Goal: Task Accomplishment & Management: Use online tool/utility

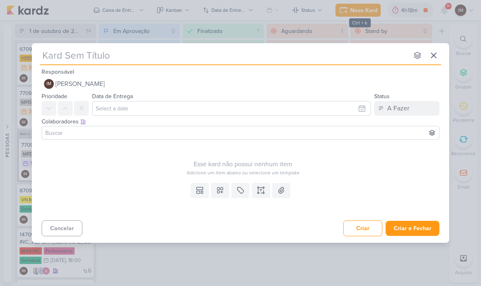
click at [62, 54] on input "text" at bounding box center [224, 55] width 368 height 15
paste input "6709301_YEES_PDM_OUTUBRO_REPLANEJAMENTO_MANSÕES_TAQUARAL"
type input "6709301_YEES_PDM_OUTUBRO_REPLANEJAMENTO_MANSÕES_TAQUARAL"
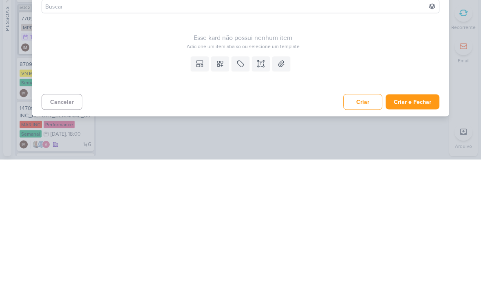
type input "6709301_YEES_PDM_OUTUBRO_REPLANEJAMENTO_MANSÕES_TAQUARAL"
click at [261, 189] on icon at bounding box center [261, 190] width 0 height 2
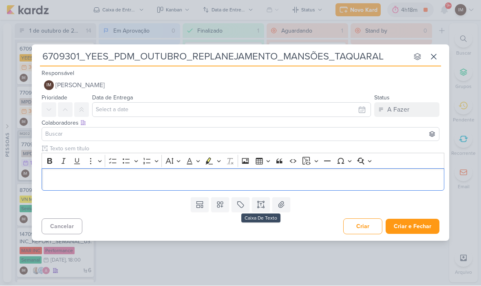
click at [56, 175] on p "Editor editing area: main" at bounding box center [243, 180] width 394 height 10
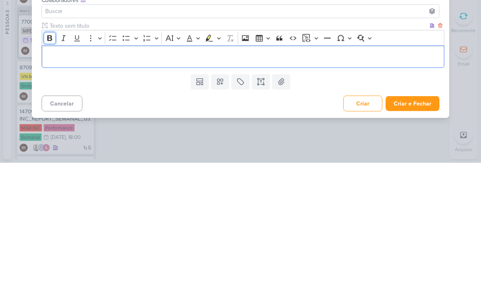
click at [46, 155] on button "Bold" at bounding box center [50, 161] width 12 height 12
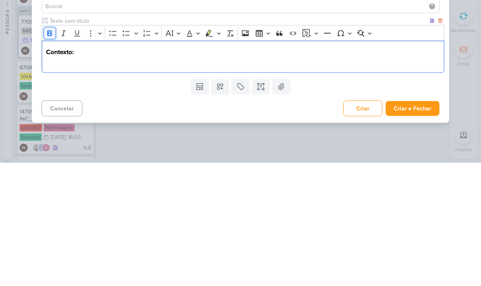
click at [46, 152] on icon "Editor toolbar" at bounding box center [50, 156] width 8 height 8
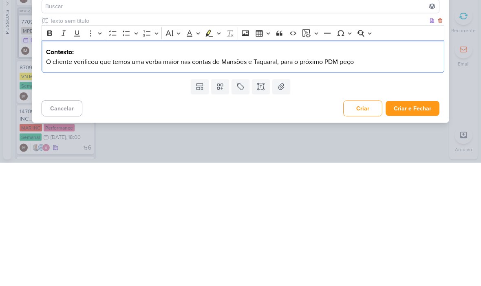
click at [288, 180] on p "O cliente verificou que temos uma verba maior nas contas de Mansões e Taquaral,…" at bounding box center [243, 185] width 394 height 10
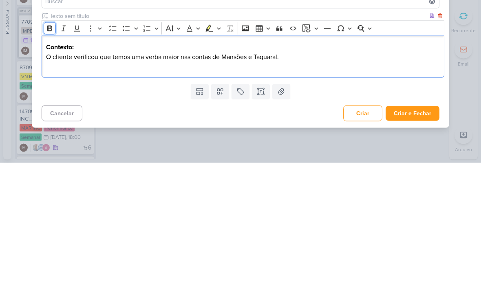
click at [51, 148] on icon "Editor toolbar" at bounding box center [50, 152] width 8 height 8
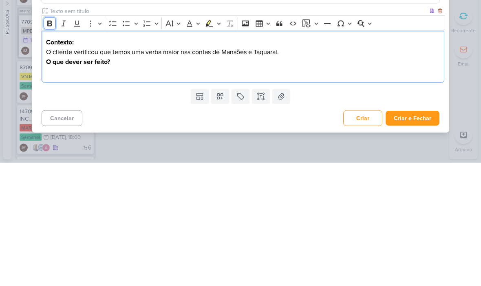
click at [49, 143] on icon "Editor toolbar" at bounding box center [50, 147] width 8 height 8
click at [46, 143] on icon "Editor toolbar" at bounding box center [50, 147] width 8 height 8
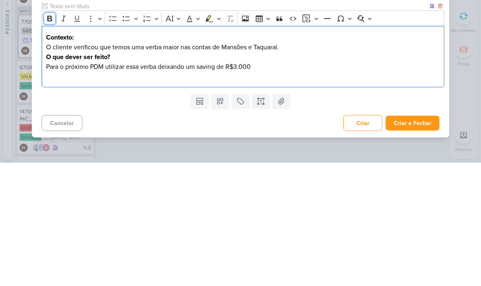
click at [48, 139] on icon "Editor toolbar" at bounding box center [49, 142] width 5 height 6
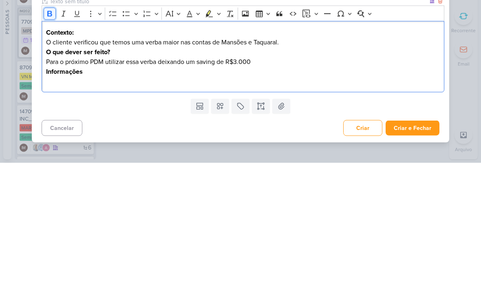
click at [51, 134] on icon "Editor toolbar" at bounding box center [49, 137] width 5 height 6
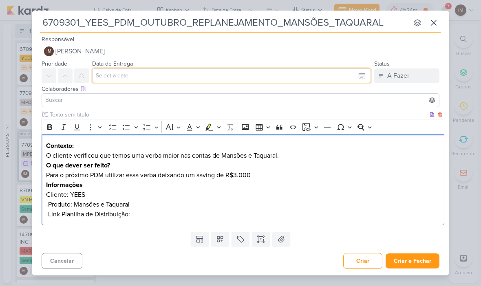
click at [349, 76] on input "text" at bounding box center [231, 75] width 279 height 15
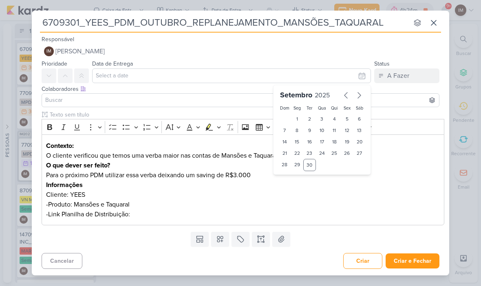
click at [363, 95] on icon "button" at bounding box center [359, 95] width 10 height 10
click at [326, 119] on div "1" at bounding box center [322, 118] width 13 height 11
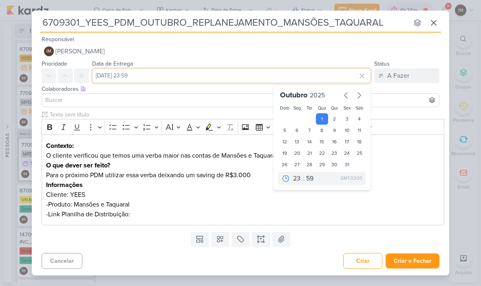
click at [186, 75] on input "[DATE] 23:59" at bounding box center [231, 75] width 279 height 15
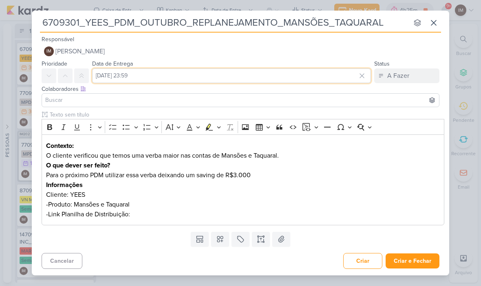
click at [176, 77] on input "[DATE] 23:59" at bounding box center [231, 75] width 279 height 15
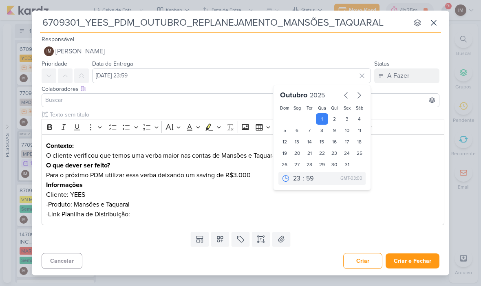
click at [348, 116] on div "3" at bounding box center [347, 118] width 13 height 11
type input "3 de outubro de 2025 às 23:59"
click at [299, 178] on select "00 01 02 03 04 05 06 07 08 09 10 11 12 13 14 15 16 17 18 19 20 21 22 23" at bounding box center [296, 179] width 11 height 10
select select "18"
type input "3 de outubro de 2025 às 18:59"
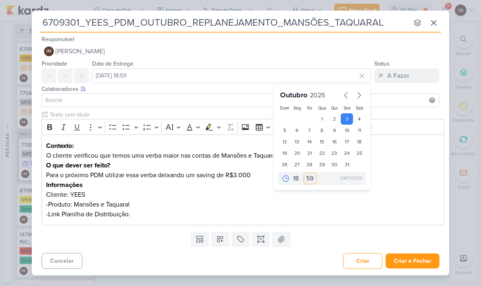
click at [310, 179] on select "00 05 10 15 20 25 30 35 40 45 50 55 59" at bounding box center [309, 179] width 11 height 10
select select "0"
type input "3 de outubro de 2025 às 18:00"
click at [222, 238] on icon at bounding box center [220, 239] width 8 height 8
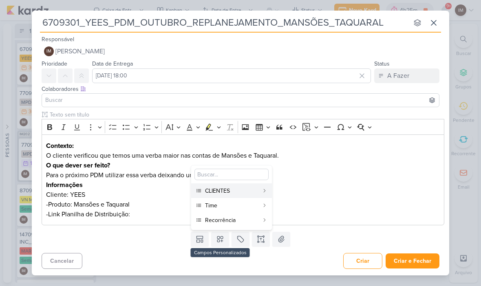
click at [244, 191] on div "CLIENTES" at bounding box center [232, 191] width 54 height 9
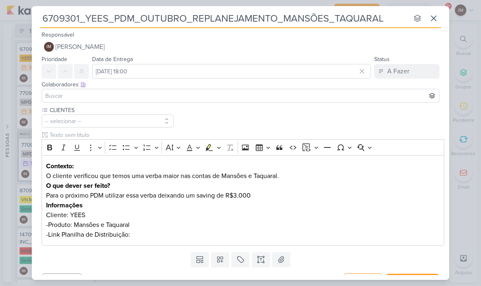
click at [225, 261] on button at bounding box center [220, 259] width 18 height 15
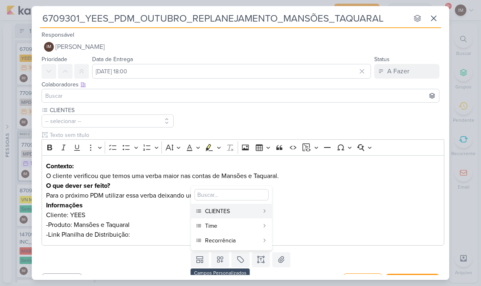
click at [242, 227] on div "Time" at bounding box center [232, 226] width 54 height 9
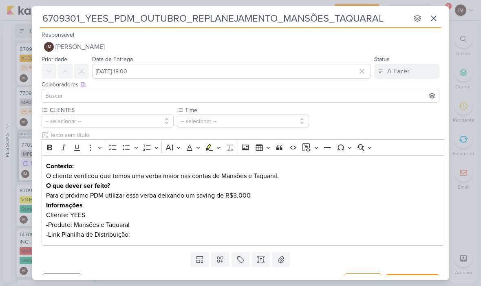
click at [220, 259] on icon at bounding box center [220, 259] width 8 height 8
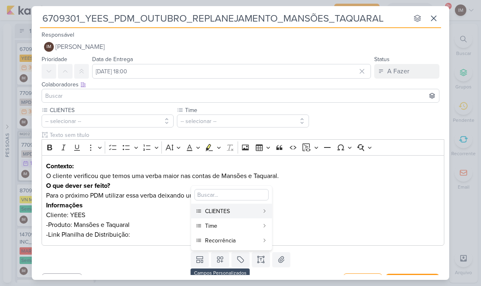
click at [231, 239] on div "Recorrência" at bounding box center [232, 240] width 54 height 9
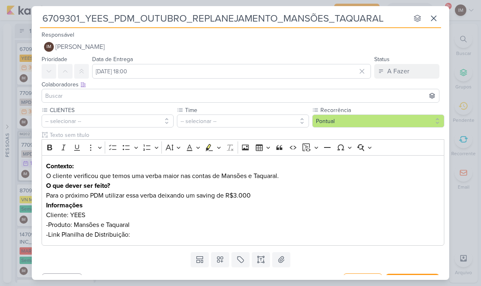
click at [267, 126] on button "-- selecionar --" at bounding box center [243, 120] width 132 height 13
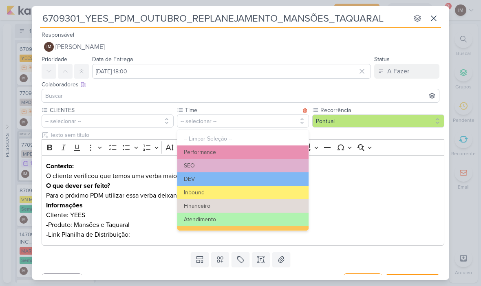
click at [265, 148] on button "Performance" at bounding box center [242, 151] width 131 height 13
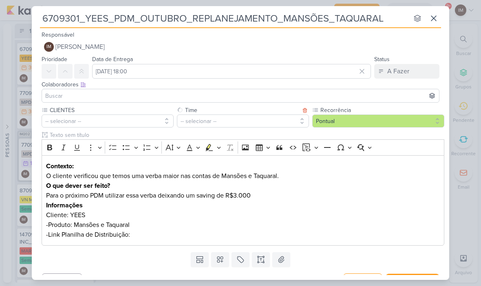
click at [122, 121] on button "-- selecionar --" at bounding box center [108, 120] width 132 height 13
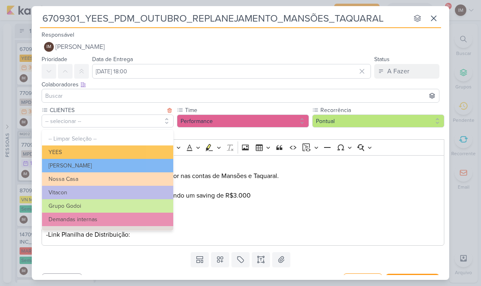
click at [148, 148] on button "YEES" at bounding box center [107, 151] width 131 height 13
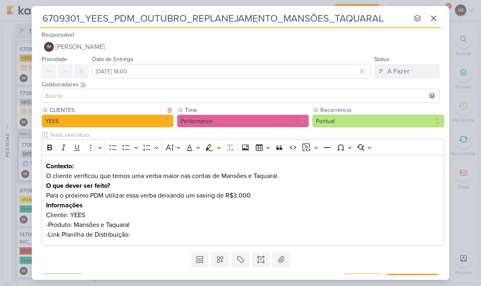
click at [240, 231] on p "-Link Planilha de Distribuição:" at bounding box center [243, 235] width 394 height 10
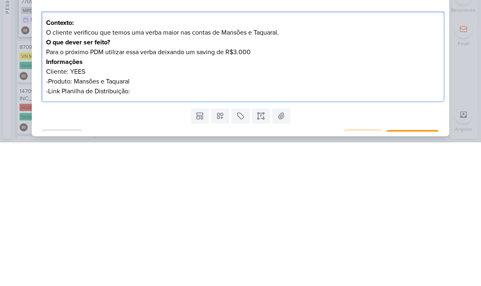
click at [143, 230] on p "-Link Planilha de Distribuição:" at bounding box center [243, 235] width 394 height 10
click at [145, 230] on p "-Link Planilha de Distribuição:" at bounding box center [243, 235] width 394 height 10
click at [465, 79] on div "6709301_YEES_PDM_OUTUBRO_REPLANEJAMENTO_MANSÕES_TAQUARAL nenhum grupo disponíve…" at bounding box center [240, 143] width 481 height 286
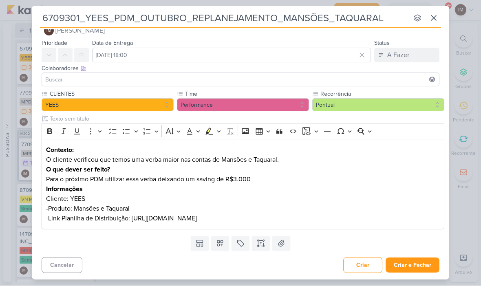
click at [420, 266] on button "Criar e Fechar" at bounding box center [412, 265] width 54 height 15
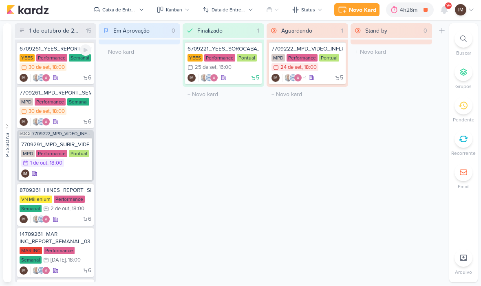
click at [77, 77] on div "6 IM" at bounding box center [56, 78] width 72 height 8
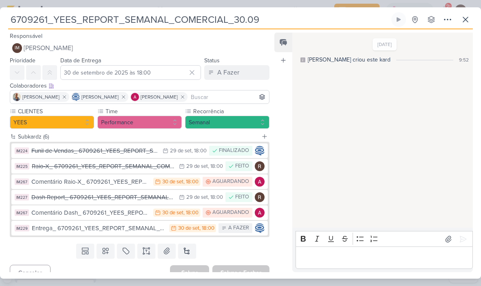
click at [227, 73] on div "A Fazer" at bounding box center [228, 73] width 22 height 10
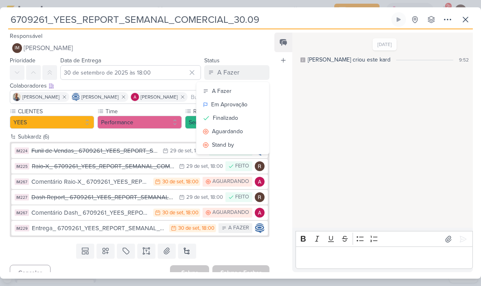
click at [245, 120] on button "Finalizado" at bounding box center [232, 117] width 73 height 13
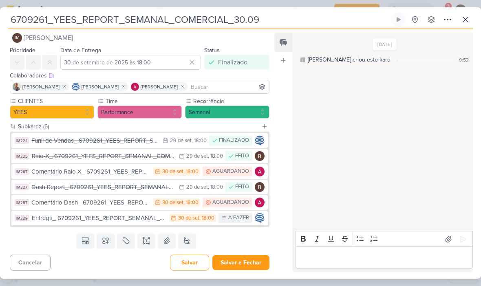
click at [240, 264] on button "Salvar e Fechar" at bounding box center [240, 262] width 57 height 15
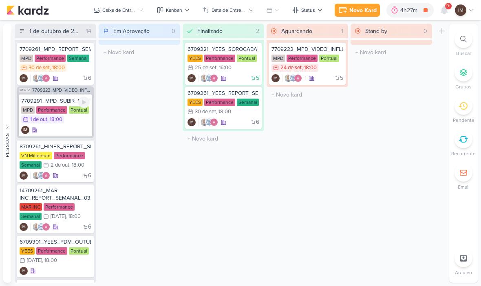
click at [70, 131] on div "IM" at bounding box center [55, 130] width 68 height 8
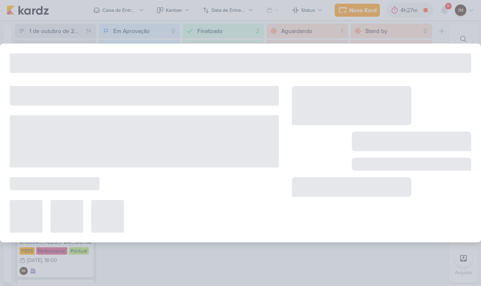
type input "7709291_MPD_SUBIR_VIDEO_INFLUENCER_DECORADO"
type input "1 de outubro de 2025 às 18:00"
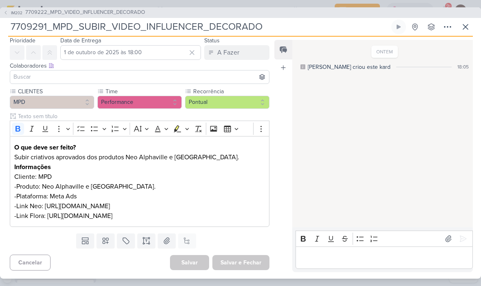
scroll to position [40, 0]
click at [446, 28] on icon at bounding box center [448, 27] width 10 height 10
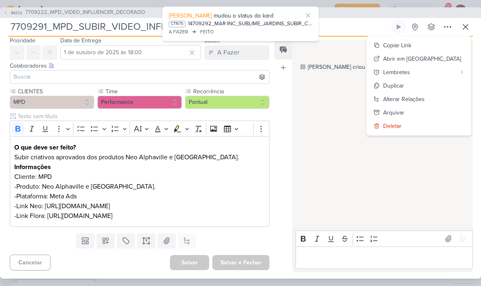
click at [404, 111] on div "Arquivar" at bounding box center [393, 112] width 21 height 9
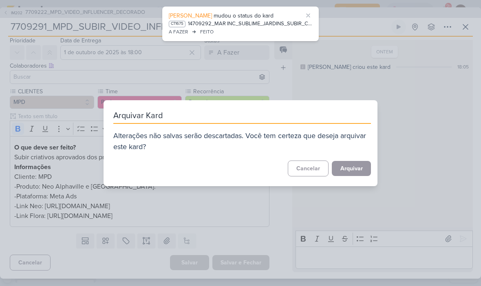
click at [360, 170] on button "Arquivar" at bounding box center [351, 168] width 39 height 15
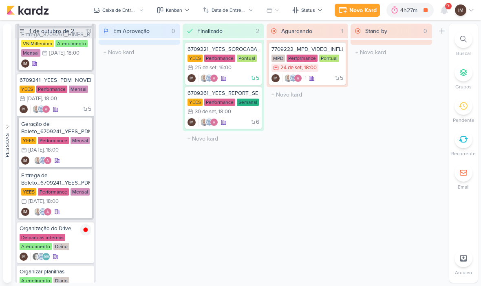
scroll to position [934, 0]
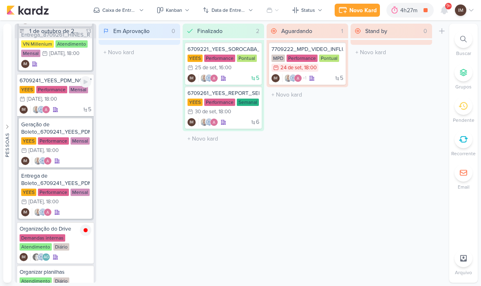
click at [73, 107] on div "5 IM" at bounding box center [56, 110] width 72 height 8
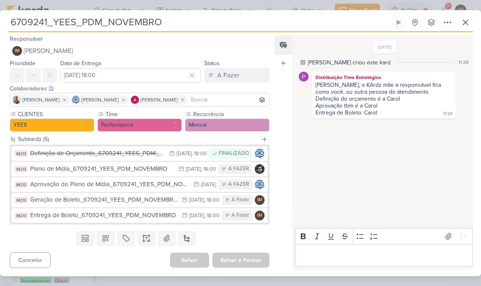
click at [469, 19] on icon at bounding box center [465, 23] width 10 height 10
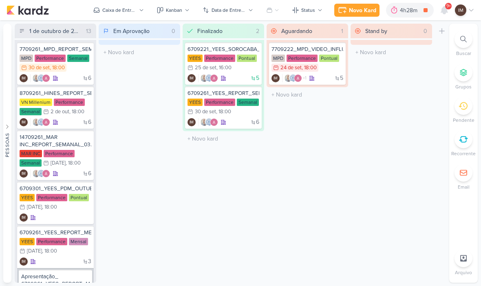
scroll to position [0, 0]
click at [468, 45] on div at bounding box center [463, 39] width 18 height 18
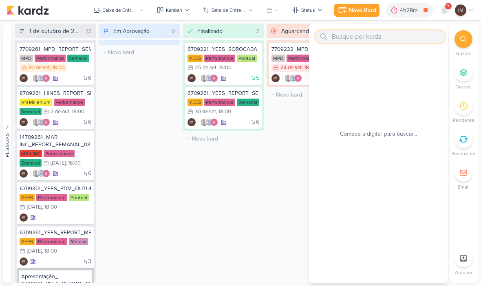
click at [396, 36] on input "text" at bounding box center [380, 36] width 130 height 13
click at [333, 31] on input "text" at bounding box center [380, 36] width 130 height 13
paste input "6709301_YEES_PDM_OUTUBRO_REPLANEJAMENTO_MANSÕES_TAQUARAL"
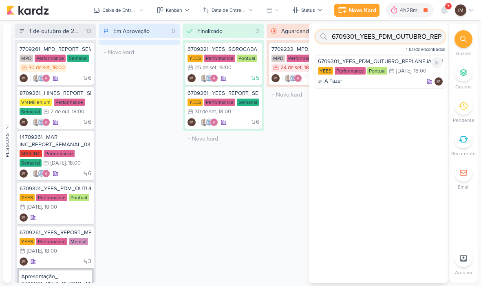
type input "6709301_YEES_PDM_OUTUBRO_REPLANEJAMENTO_MANSÕES_TAQUARAL"
click at [401, 80] on div "A Fazer IM" at bounding box center [380, 81] width 125 height 8
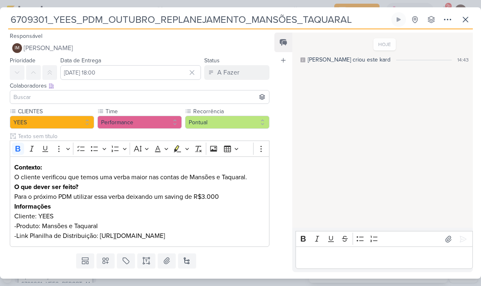
click at [448, 21] on icon at bounding box center [448, 20] width 10 height 10
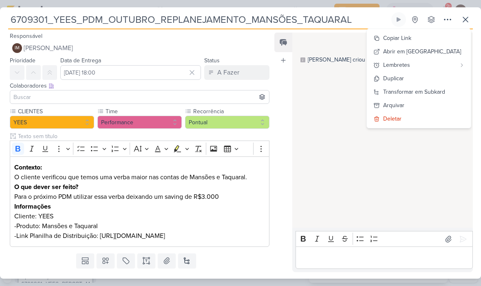
click at [445, 94] on div "Transformar em Subkard" at bounding box center [414, 92] width 62 height 9
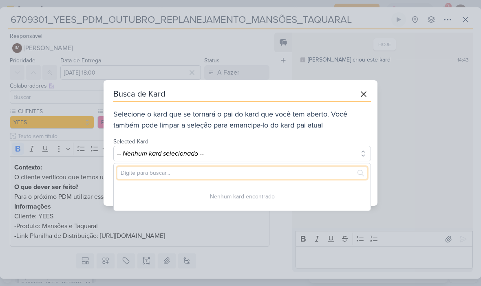
click at [330, 169] on input "text" at bounding box center [242, 173] width 250 height 13
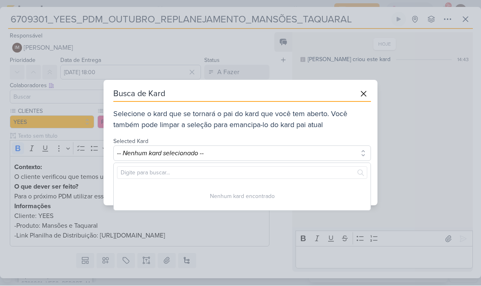
click at [302, 161] on button "-- Nenhum kard selecionado --" at bounding box center [242, 153] width 258 height 15
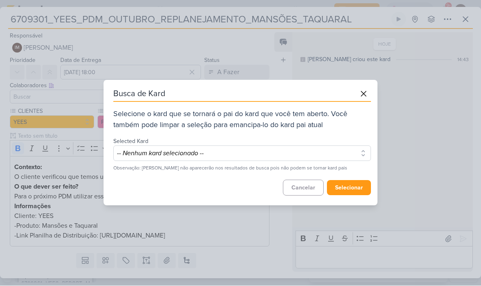
click at [333, 153] on button "-- Nenhum kard selecionado --" at bounding box center [242, 153] width 258 height 15
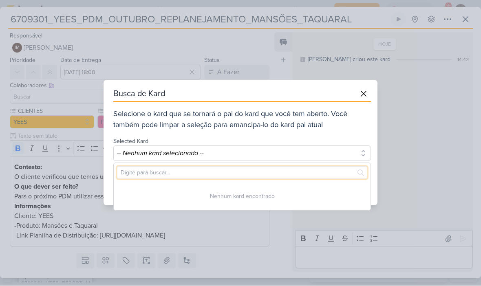
click at [319, 173] on input "text" at bounding box center [242, 173] width 250 height 13
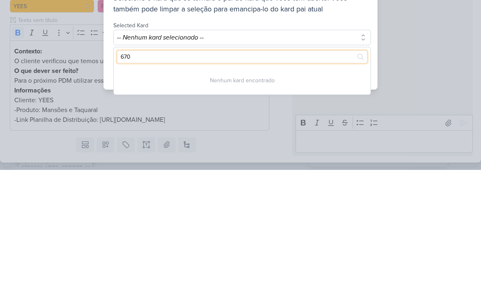
type input "6708"
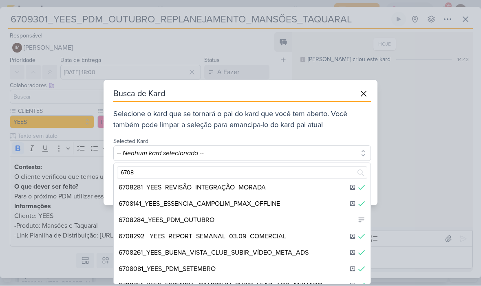
scroll to position [21, 0]
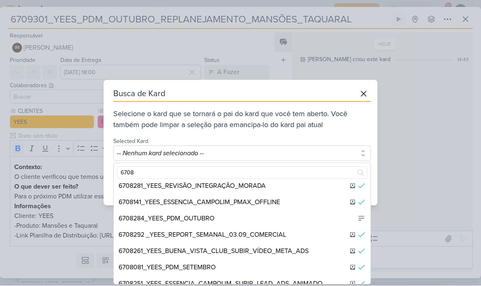
click at [275, 214] on div "6708284_YEES_PDM_OUTUBRO" at bounding box center [242, 219] width 257 height 16
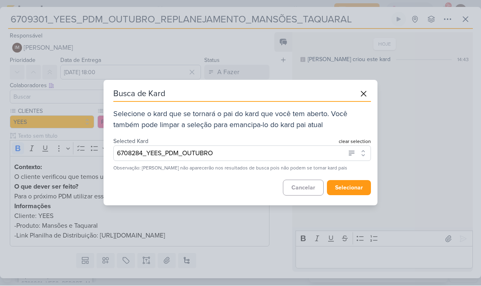
click at [353, 190] on button "selecionar" at bounding box center [349, 188] width 44 height 15
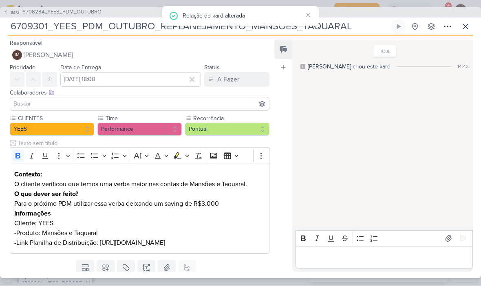
click at [442, 29] on button at bounding box center [447, 27] width 15 height 15
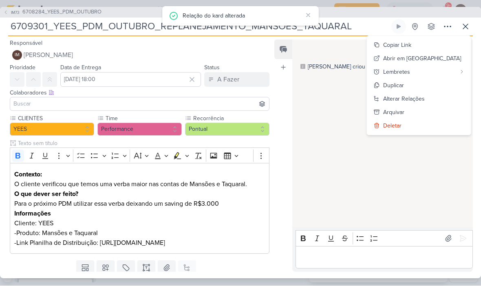
click at [447, 45] on button "Copiar Link" at bounding box center [419, 45] width 104 height 13
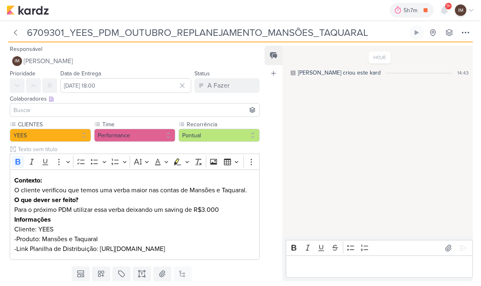
click at [19, 9] on img at bounding box center [28, 10] width 42 height 10
click at [22, 11] on img at bounding box center [28, 10] width 42 height 10
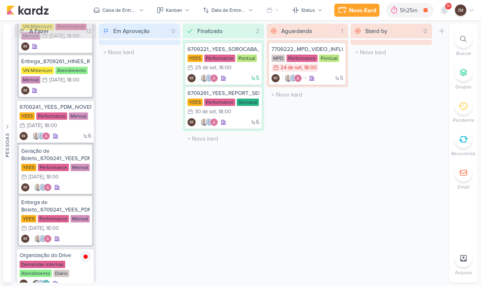
scroll to position [863, 0]
click at [463, 40] on icon at bounding box center [463, 39] width 7 height 7
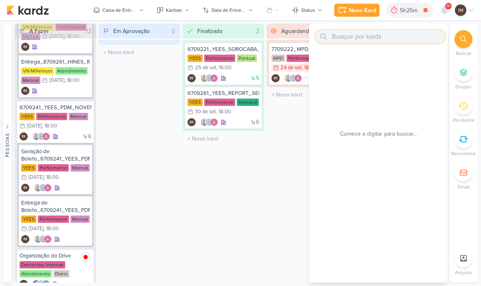
click at [371, 38] on input "text" at bounding box center [380, 36] width 130 height 13
click at [347, 33] on input "text" at bounding box center [380, 36] width 130 height 13
click at [345, 35] on input "text" at bounding box center [380, 36] width 130 height 13
paste input "6709301_YEES_REPLANEJAMENTO_MANSÕES_TAQUARAL"
click at [429, 38] on input "6709301_YEES_REPLANEJAMENTO_MANSÕES_TAQUARAL" at bounding box center [380, 36] width 130 height 13
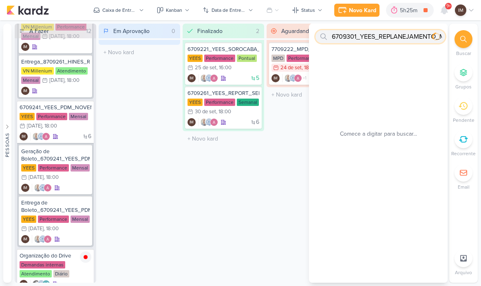
click at [425, 36] on input "6709301_YEES_REPLANEJAMENTO_MANSÕES_TAQUARAL" at bounding box center [380, 36] width 130 height 13
type input "6709301"
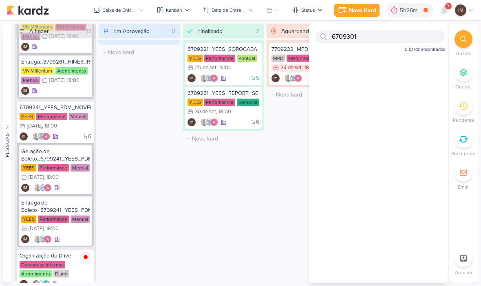
click at [366, 11] on div "Novo Kard" at bounding box center [362, 10] width 27 height 9
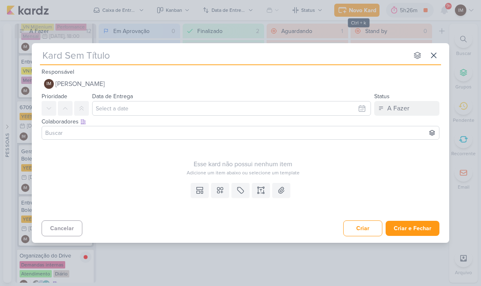
click at [61, 62] on input "text" at bounding box center [224, 55] width 368 height 15
click at [46, 55] on input "text" at bounding box center [224, 55] width 368 height 15
type input "6709301_YEES_REPLANEJAMENTO_MANSÕES_TAQUARAL"
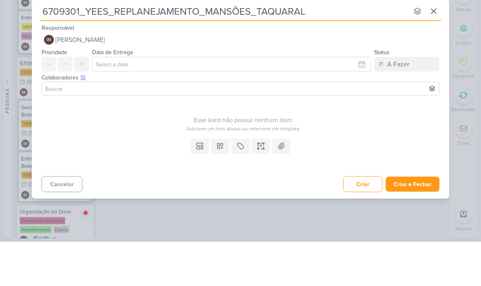
type input "6709301_YEES_REPLANEJAMENTO_MANSÕES_TAQUARAL"
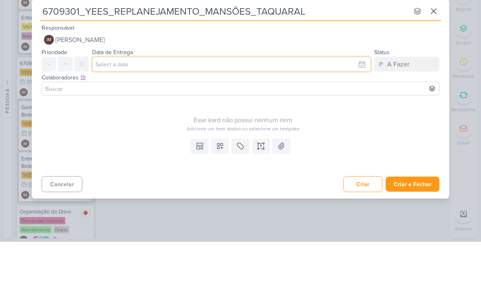
click at [327, 101] on input "text" at bounding box center [231, 108] width 279 height 15
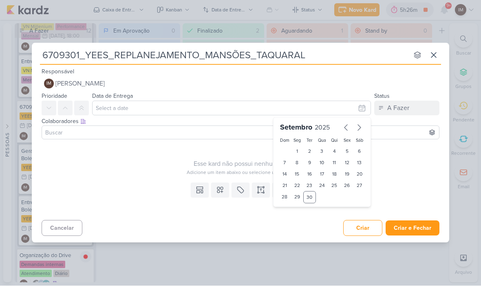
click at [358, 129] on icon "button" at bounding box center [359, 128] width 10 height 10
click at [325, 149] on div "1" at bounding box center [322, 151] width 13 height 11
type input "[DATE] 23:59"
click at [119, 57] on input "6709301_YEES_REPLANEJAMENTO_MANSÕES_TAQUARAL" at bounding box center [224, 55] width 368 height 15
click at [116, 56] on input "6709301_YEES_REPLANEJAMENTO_MANSÕES_TAQUARAL" at bounding box center [224, 55] width 368 height 15
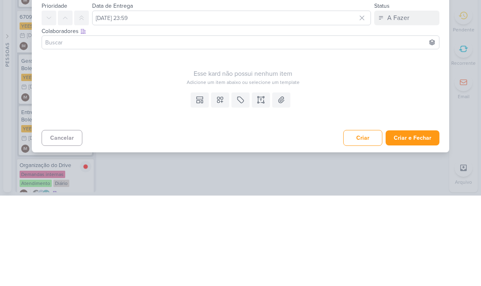
type input "6709301_YEES_PDM_OUTUBRO_REPLANEJAMENTO_MANSÕES_TAQUARAL"
click at [261, 189] on icon at bounding box center [261, 190] width 0 height 2
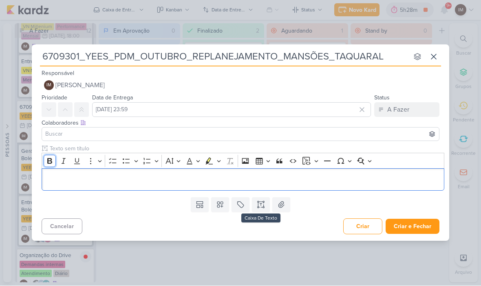
click at [46, 160] on icon "Editor toolbar" at bounding box center [50, 161] width 8 height 8
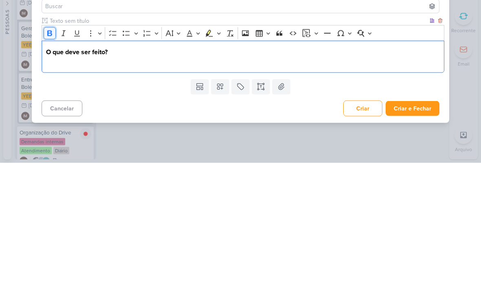
click at [48, 150] on button "Bold" at bounding box center [50, 156] width 12 height 12
click at [43, 164] on div "O que deve ser feito? Realizar reajuste nas verbas do produto Mansões e Taquara…" at bounding box center [243, 180] width 403 height 32
click at [363, 180] on p "Realizar reajuste nas verbas do produto Mansões e Taquaral." at bounding box center [243, 185] width 394 height 10
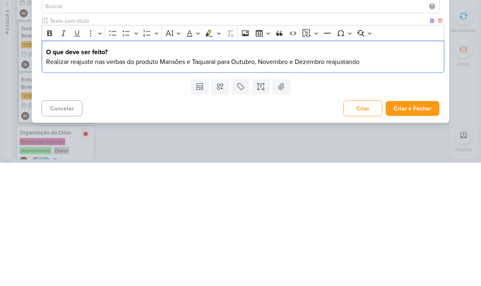
click at [225, 180] on p "Realizar reajuste nas verbas do produto Mansões e Taquaral para Outubro, Novemb…" at bounding box center [243, 185] width 394 height 10
click at [224, 180] on p "Realizar reajuste nas verbas do produto Mansões e Taquaral para Outubro, Novemb…" at bounding box center [243, 185] width 394 height 10
click at [374, 180] on p "Realizar reajuste nas verbas do produto Mansões e Taquaral de Outubro, Novembro…" at bounding box center [243, 185] width 394 height 10
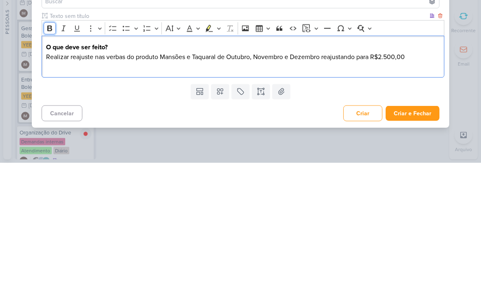
click at [50, 148] on icon "Editor toolbar" at bounding box center [50, 152] width 8 height 8
click at [414, 175] on p "Realizar reajuste nas verbas do produto Mansões e Taquaral de Outubro, Novembro…" at bounding box center [243, 180] width 394 height 10
click at [168, 185] on p "In" at bounding box center [243, 190] width 394 height 10
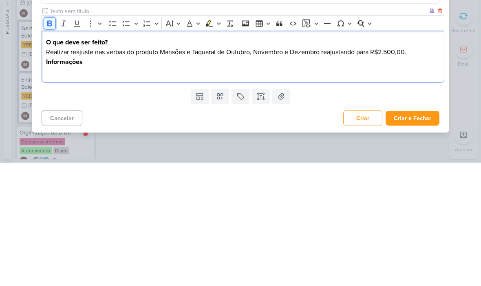
click at [48, 141] on button "Bold" at bounding box center [50, 147] width 12 height 12
copy p "Cliente"
click at [45, 154] on div "O que deve ser feito? Realizar reajuste nas verbas do produto Mansões e Taquara…" at bounding box center [243, 180] width 403 height 52
click at [52, 190] on p "Editor editing area: main" at bounding box center [243, 195] width 394 height 10
click at [64, 191] on strong "Cliente" at bounding box center [56, 195] width 21 height 8
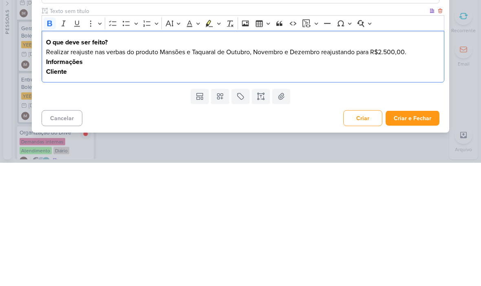
click at [65, 191] on strong "Cliente" at bounding box center [56, 195] width 21 height 8
click at [51, 144] on icon "Editor toolbar" at bounding box center [49, 147] width 5 height 6
click at [122, 190] on p "Cliente" at bounding box center [243, 195] width 394 height 10
click at [132, 190] on p "Cliente" at bounding box center [243, 195] width 394 height 10
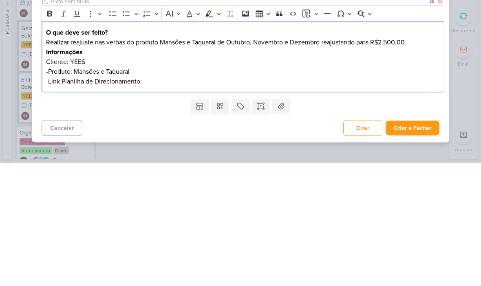
click at [147, 200] on p "-Link Planilha de Direcionamento:" at bounding box center [243, 205] width 394 height 10
click at [469, 40] on div "6709301_YEES_PDM_OUTUBRO_REPLANEJAMENTO_MANSÕES_TAQUARAL nenhum grupo disponíve…" at bounding box center [240, 143] width 481 height 286
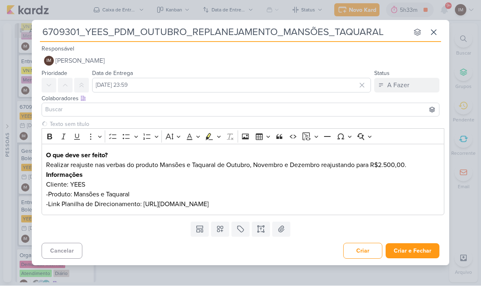
click at [423, 253] on button "Criar e Fechar" at bounding box center [412, 251] width 54 height 15
click at [423, 254] on button "Criar e Fechar" at bounding box center [412, 251] width 54 height 15
click at [415, 254] on button "Criar e Fechar" at bounding box center [412, 251] width 54 height 15
click at [406, 202] on p "-Link Planilha de Direcionamento: [URL][DOMAIN_NAME]" at bounding box center [243, 205] width 394 height 10
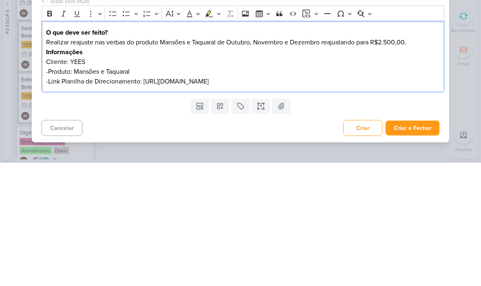
click at [467, 51] on div "6709301_YEES_PDM_OUTUBRO_REPLANEJAMENTO_MANSÕES_TAQUARAL nenhum grupo disponíve…" at bounding box center [240, 143] width 481 height 286
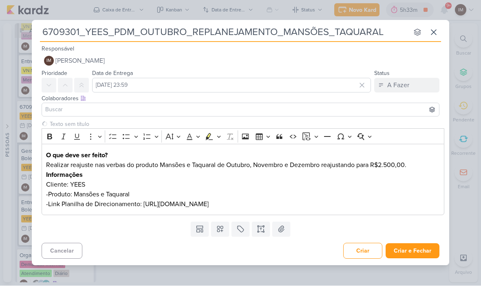
click at [416, 255] on button "Criar e Fechar" at bounding box center [412, 251] width 54 height 15
click at [418, 252] on button "Criar e Fechar" at bounding box center [412, 251] width 54 height 15
click at [420, 249] on button "Criar e Fechar" at bounding box center [412, 251] width 54 height 15
click at [411, 252] on button "Criar e Fechar" at bounding box center [412, 251] width 54 height 15
click at [407, 255] on button "Criar e Fechar" at bounding box center [412, 251] width 54 height 15
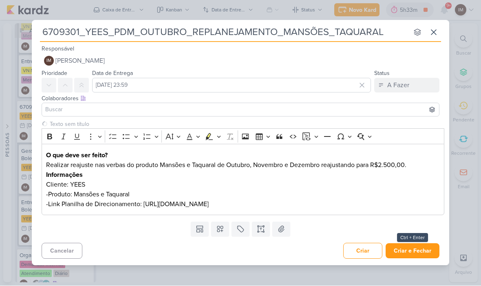
click at [426, 255] on button "Criar e Fechar" at bounding box center [412, 251] width 54 height 15
click at [379, 200] on p "-Link Planilha de Direcionamento: [URL][DOMAIN_NAME]" at bounding box center [243, 205] width 394 height 10
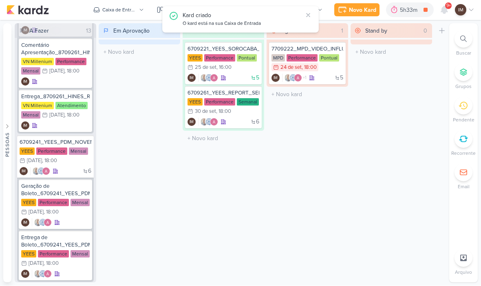
click at [188, 30] on div "Kard criado O kard está na sua Caixa de Entrada" at bounding box center [240, 20] width 156 height 26
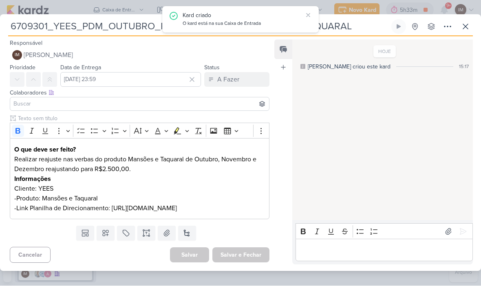
click at [449, 22] on icon at bounding box center [448, 27] width 10 height 10
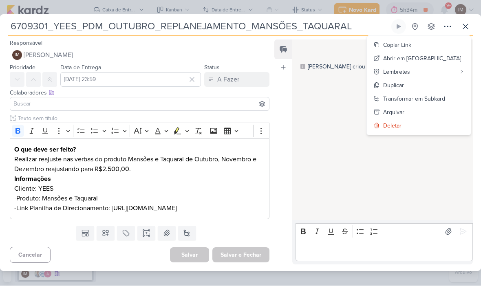
click at [421, 95] on div "Transformar em Subkard" at bounding box center [414, 99] width 62 height 9
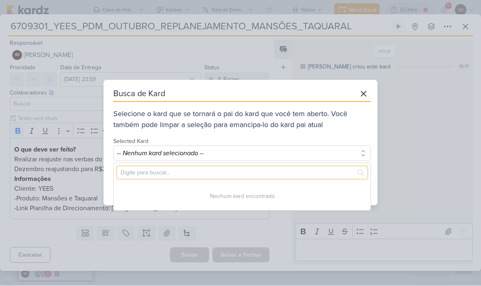
click at [326, 169] on input "text" at bounding box center [242, 173] width 250 height 13
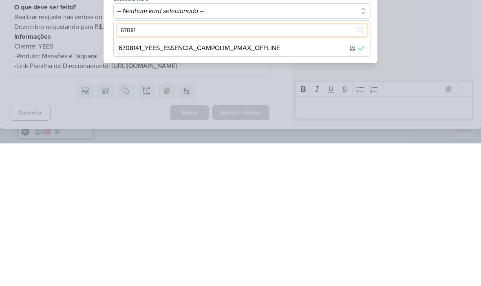
type input "6708"
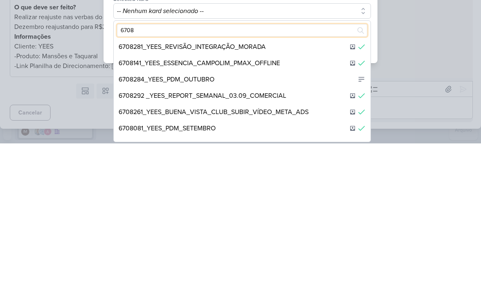
scroll to position [19, 0]
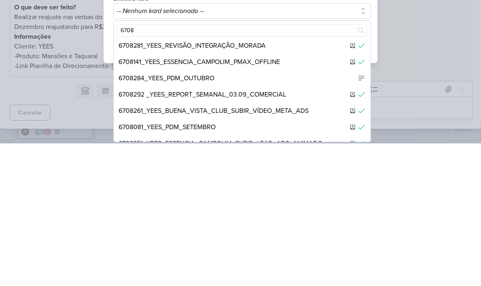
click at [316, 213] on div "6708284_YEES_PDM_OUTUBRO" at bounding box center [242, 221] width 257 height 16
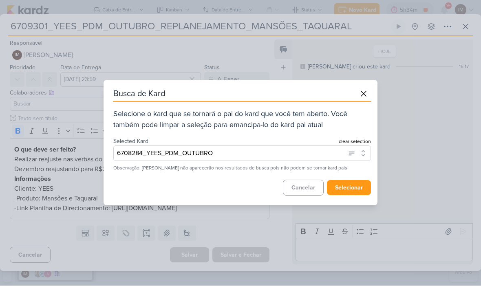
click at [350, 187] on button "selecionar" at bounding box center [349, 188] width 44 height 15
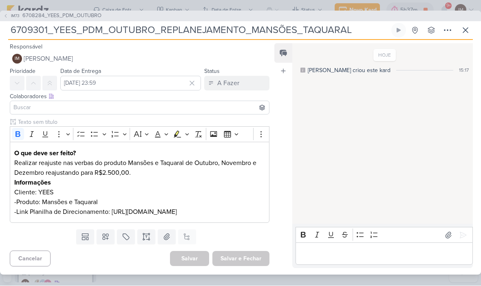
click at [448, 26] on icon at bounding box center [448, 31] width 10 height 10
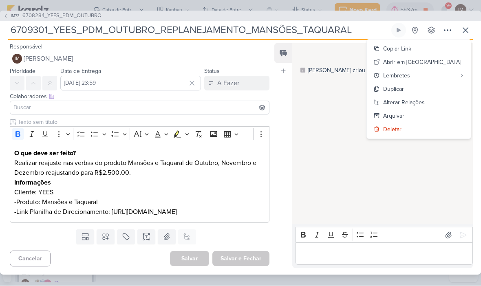
click at [411, 45] on div "Copiar Link" at bounding box center [397, 49] width 28 height 9
